Goal: Task Accomplishment & Management: Manage account settings

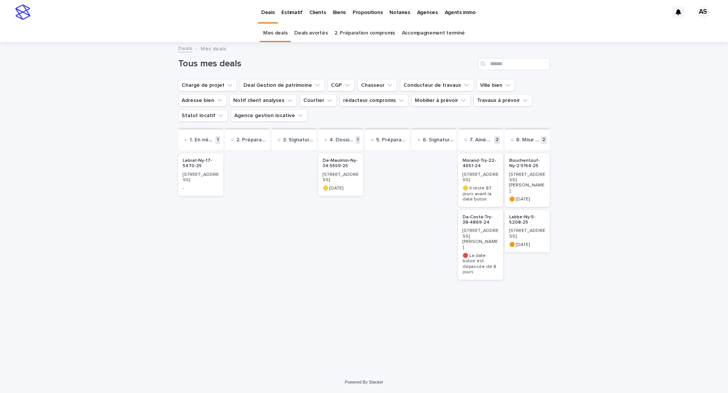
click at [194, 176] on p "[STREET_ADDRESS]" at bounding box center [201, 177] width 36 height 11
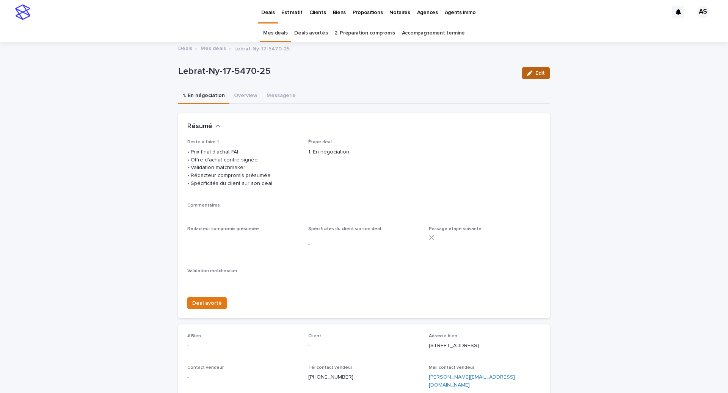
click at [534, 74] on div "button" at bounding box center [531, 73] width 8 height 5
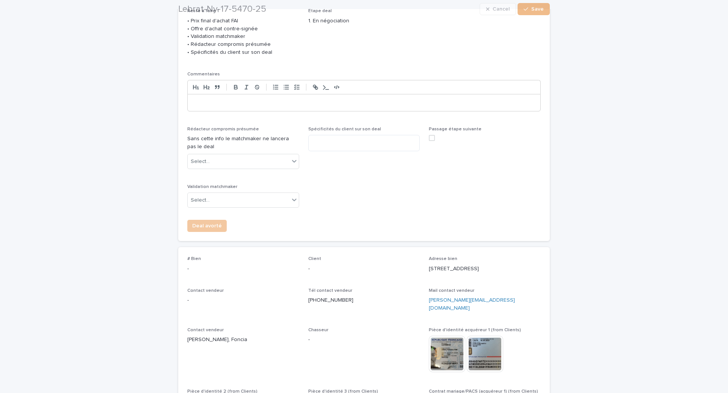
scroll to position [132, 0]
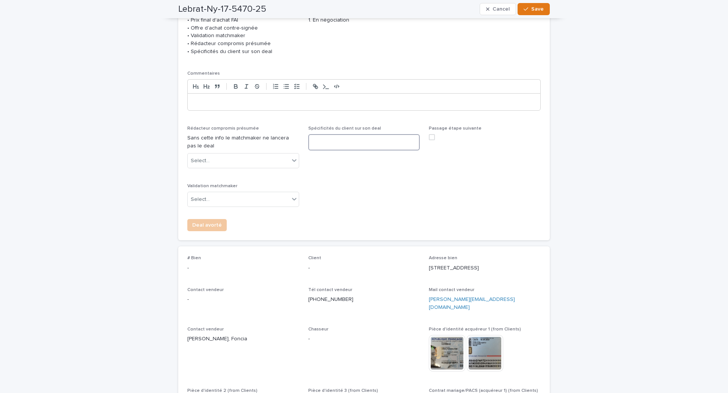
click at [339, 150] on textarea at bounding box center [364, 142] width 112 height 16
type textarea "**********"
click at [223, 163] on div "Select..." at bounding box center [239, 161] width 102 height 13
click at [222, 183] on div "Électronique agence" at bounding box center [243, 182] width 111 height 13
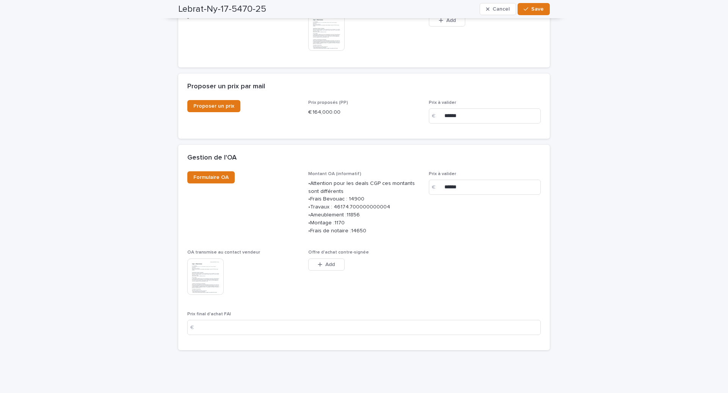
scroll to position [779, 0]
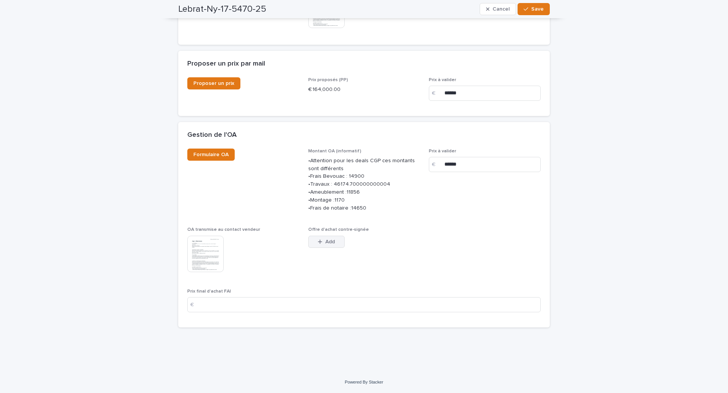
click at [323, 241] on div "button" at bounding box center [322, 241] width 8 height 5
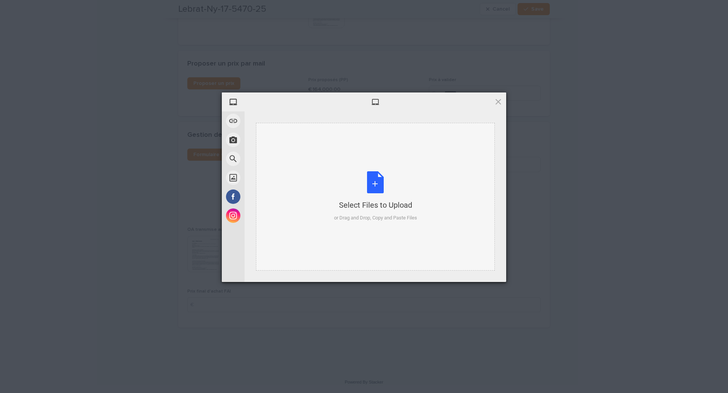
click at [371, 203] on div "Select Files to Upload" at bounding box center [375, 205] width 83 height 11
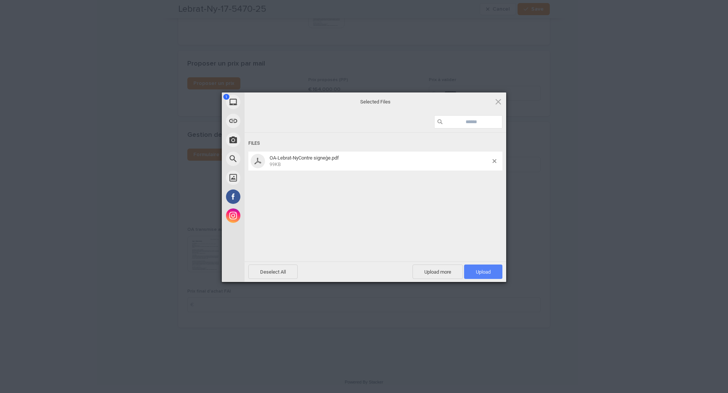
click at [470, 271] on span "Upload 1" at bounding box center [483, 272] width 38 height 14
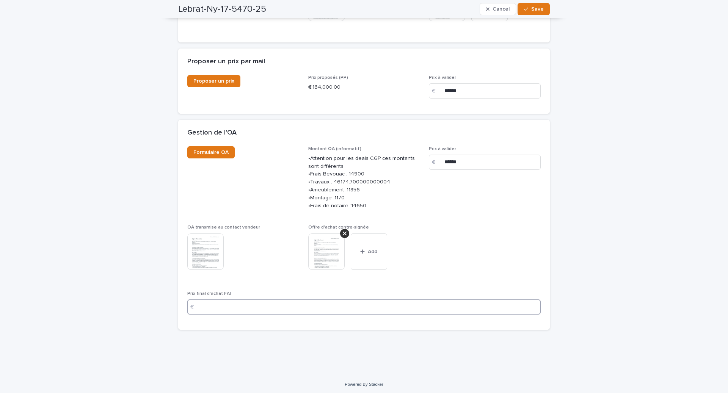
click at [290, 307] on input at bounding box center [363, 306] width 353 height 15
type input "******"
click at [544, 8] on button "Save" at bounding box center [533, 9] width 32 height 12
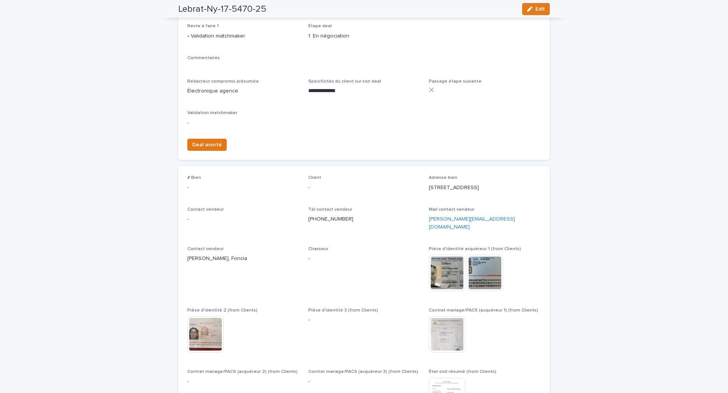
scroll to position [0, 0]
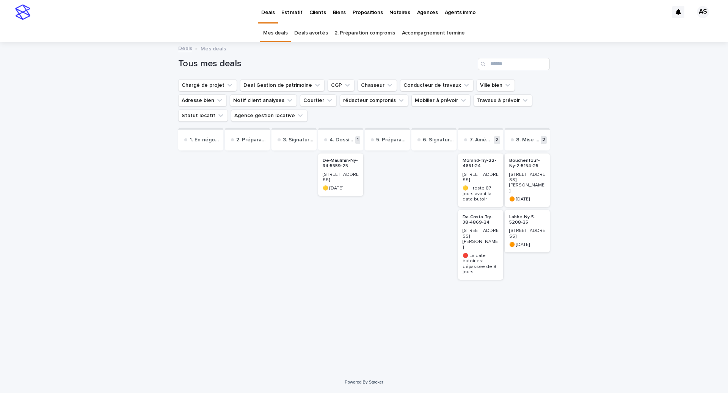
click at [224, 172] on div "1. En négociation 2. Préparation compromis 3. Signature compromis 4. Dossier de…" at bounding box center [364, 224] width 372 height 193
click at [198, 158] on div at bounding box center [200, 236] width 45 height 169
